Goal: Information Seeking & Learning: Learn about a topic

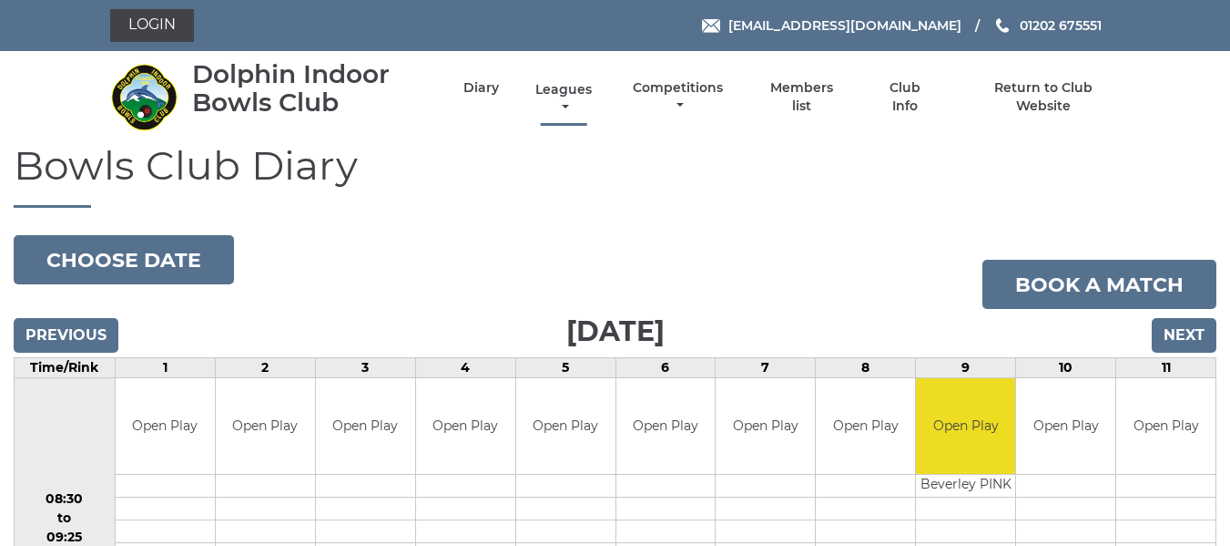
click at [565, 86] on link "Leagues" at bounding box center [564, 99] width 66 height 36
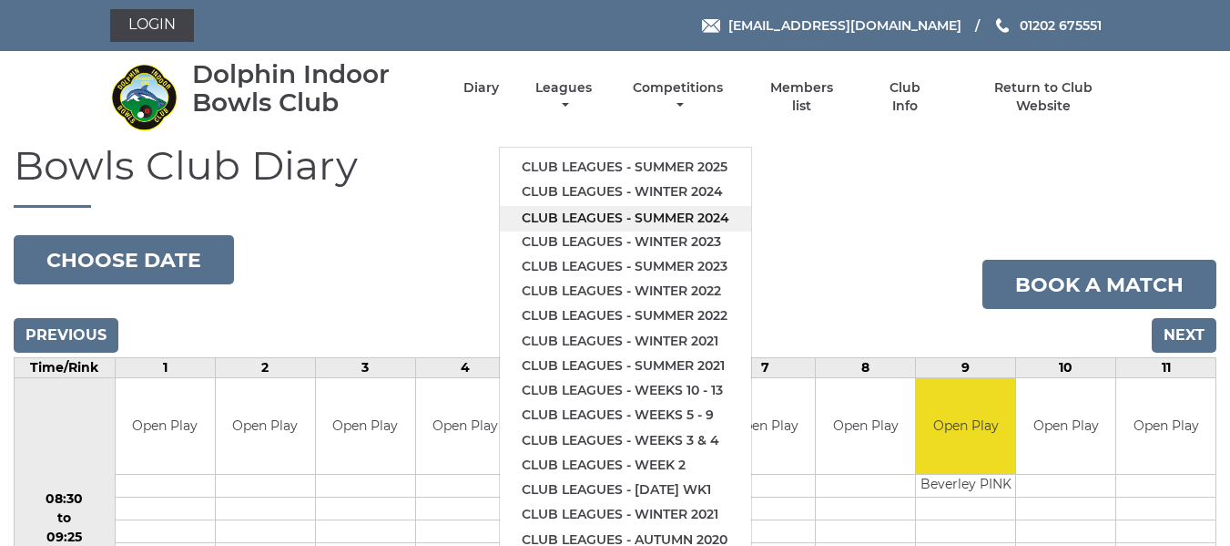
click at [596, 218] on link "Club leagues - Summer 2024" at bounding box center [625, 218] width 251 height 25
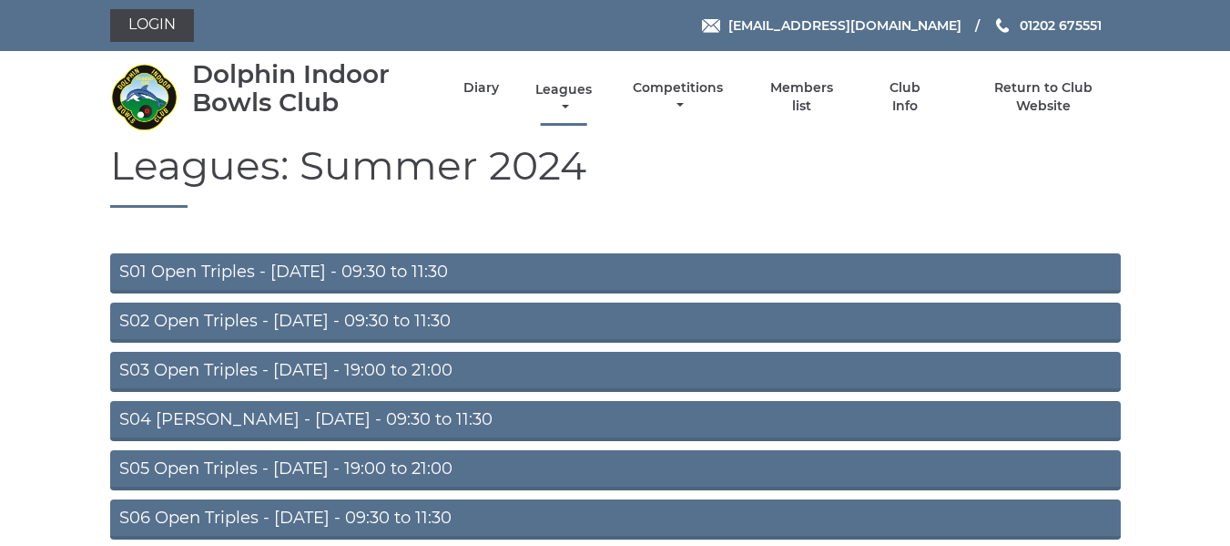
click at [553, 92] on link "Leagues" at bounding box center [564, 99] width 66 height 36
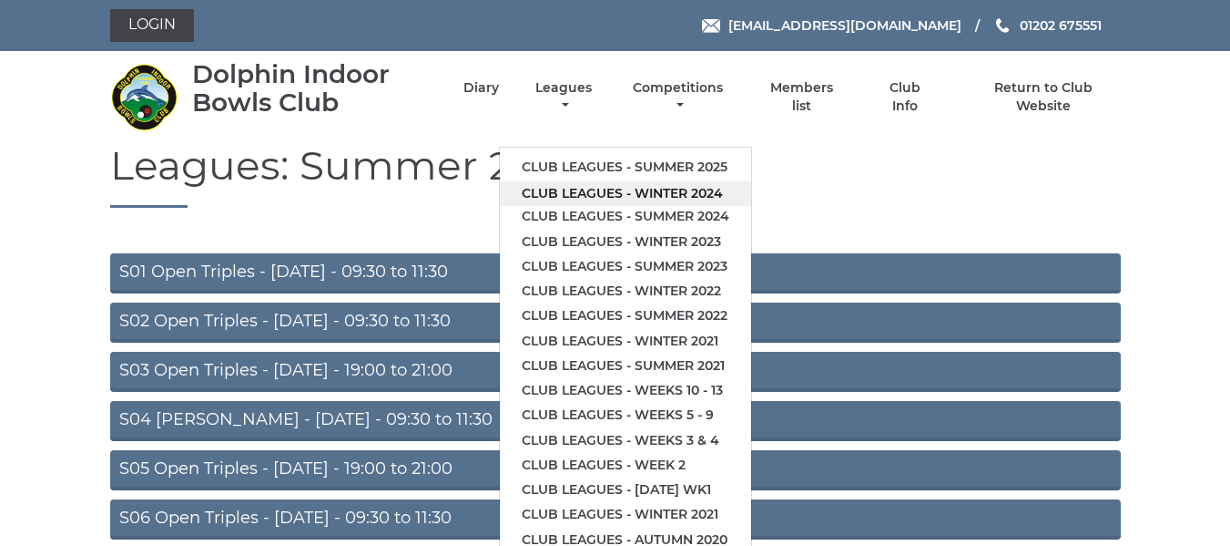
click at [616, 189] on link "Club leagues - Winter 2024" at bounding box center [625, 193] width 251 height 25
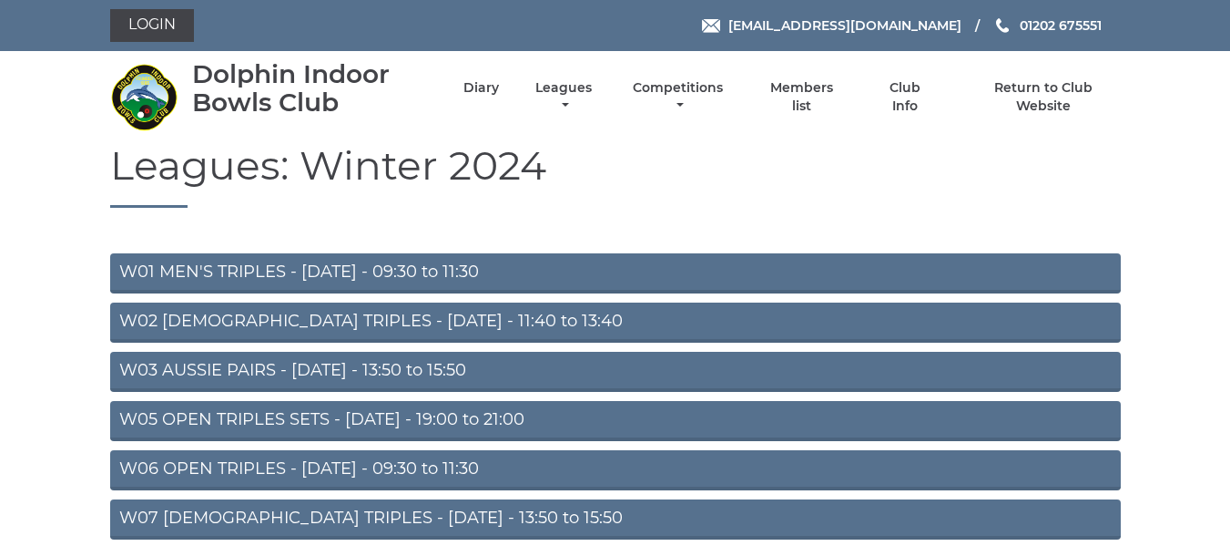
click at [328, 372] on link "W03 AUSSIE PAIRS - [DATE] - 13:50 to 15:50" at bounding box center [615, 372] width 1011 height 40
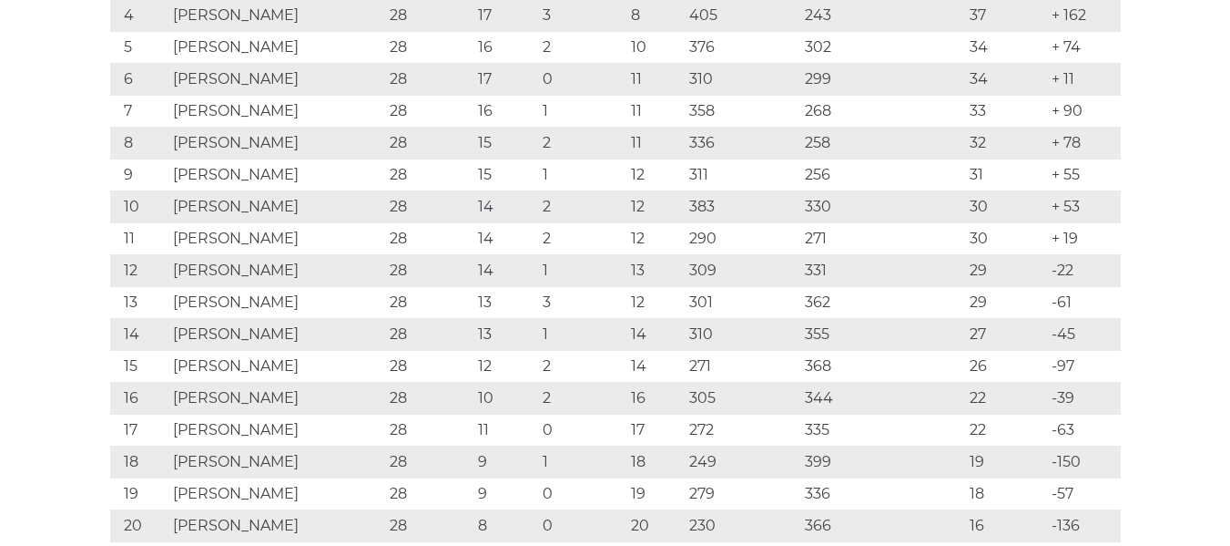
scroll to position [273, 0]
